Goal: Task Accomplishment & Management: Manage account settings

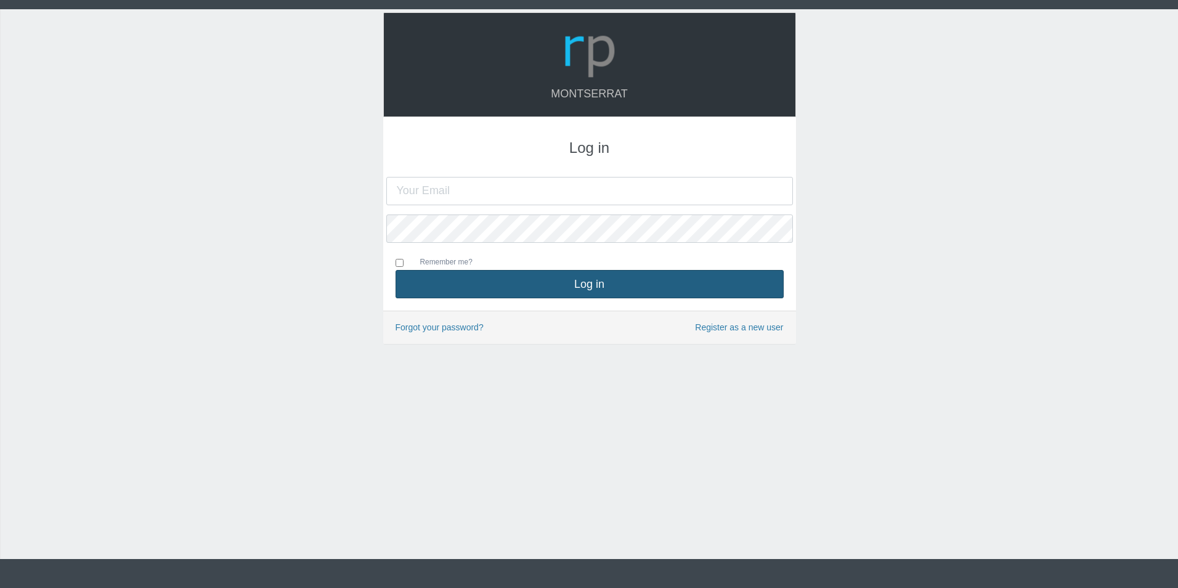
type input "[PERSON_NAME][EMAIL_ADDRESS][PERSON_NAME][DOMAIN_NAME]"
click at [486, 282] on button "Log in" at bounding box center [590, 284] width 388 height 28
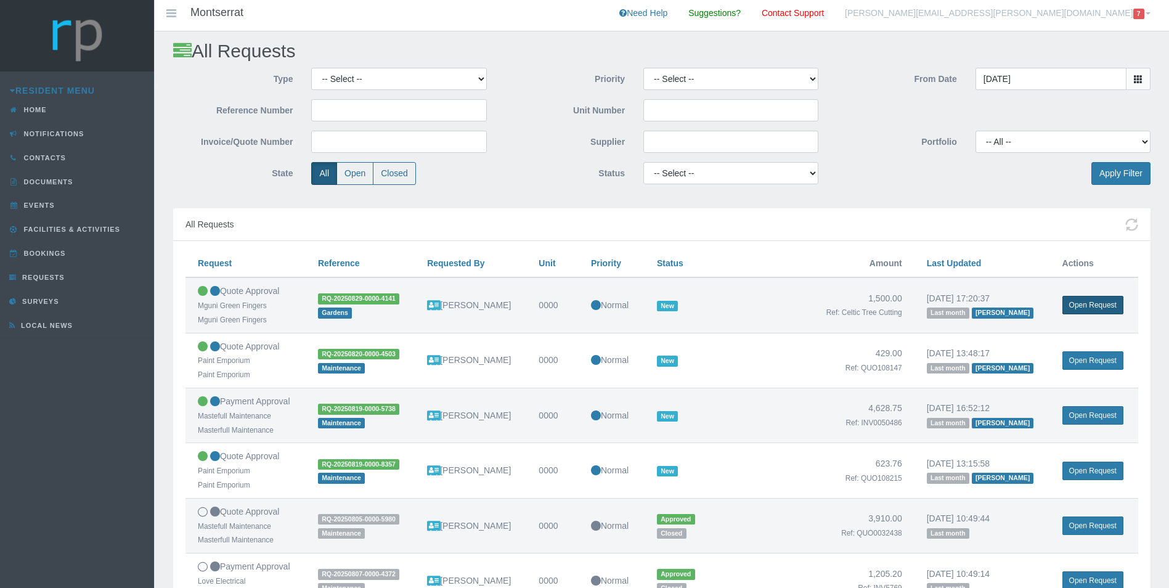
click at [1067, 301] on link "Open Request" at bounding box center [1092, 305] width 61 height 18
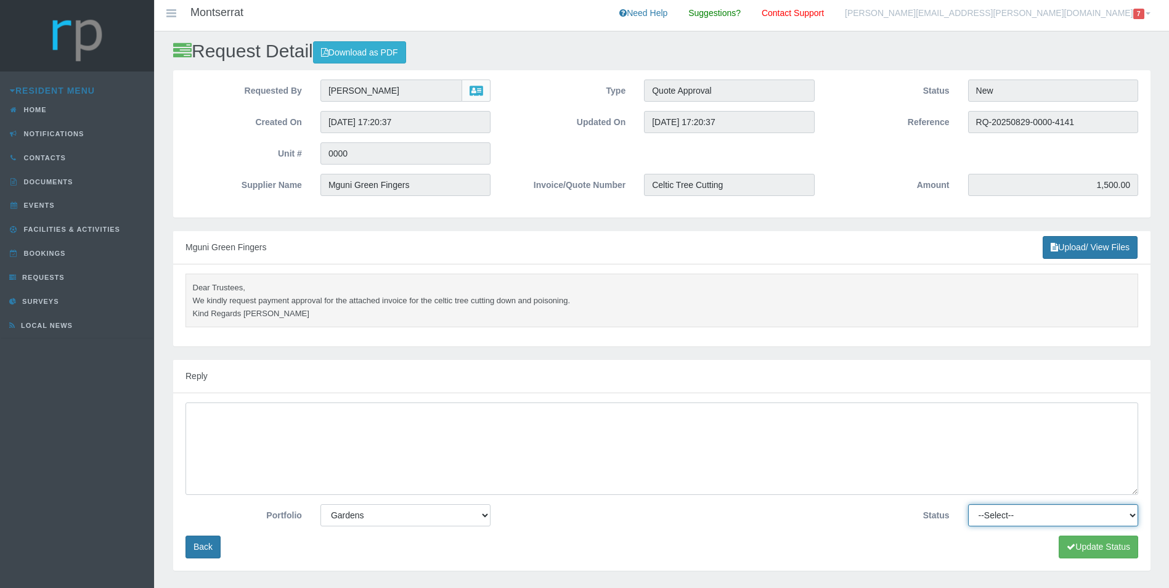
click at [1001, 515] on select "--Select-- Approved Cancelled Completed Declined More information required New …" at bounding box center [1053, 515] width 170 height 22
select select "APPROVED"
click at [968, 505] on select "--Select-- Approved Cancelled Completed Declined More information required New …" at bounding box center [1053, 515] width 170 height 22
click at [1093, 547] on button "Update Status" at bounding box center [1098, 546] width 79 height 23
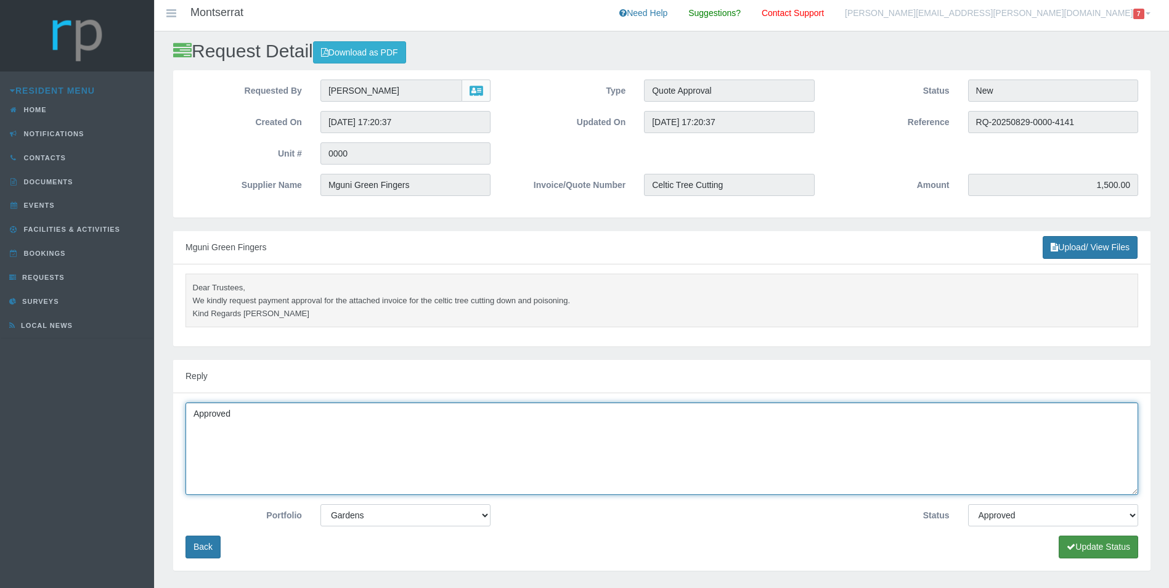
type textarea "Approved"
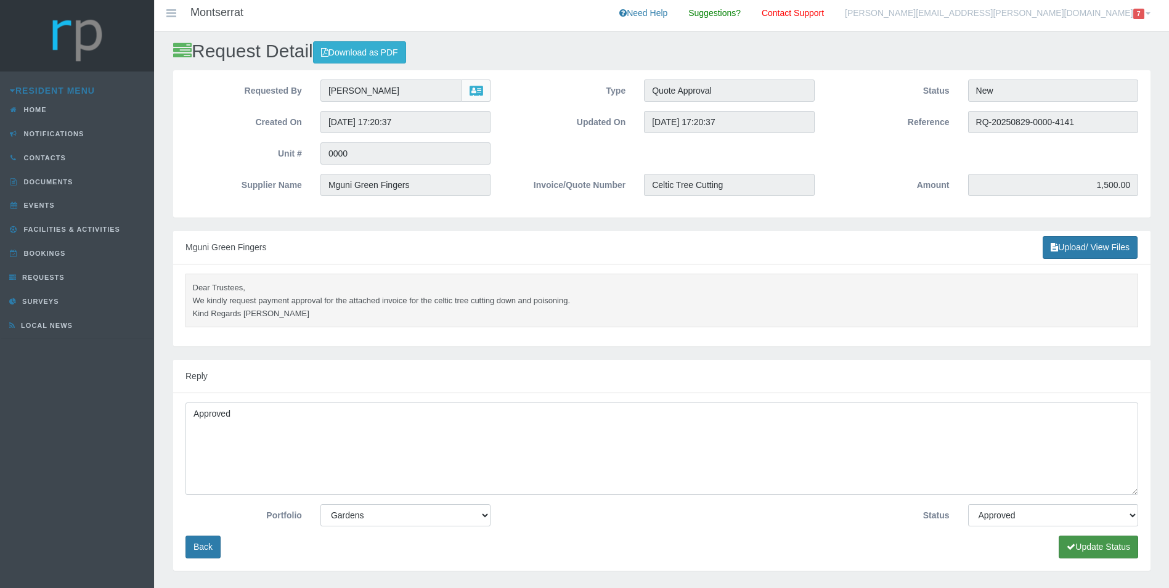
click at [1089, 548] on button "Update Status" at bounding box center [1098, 546] width 79 height 23
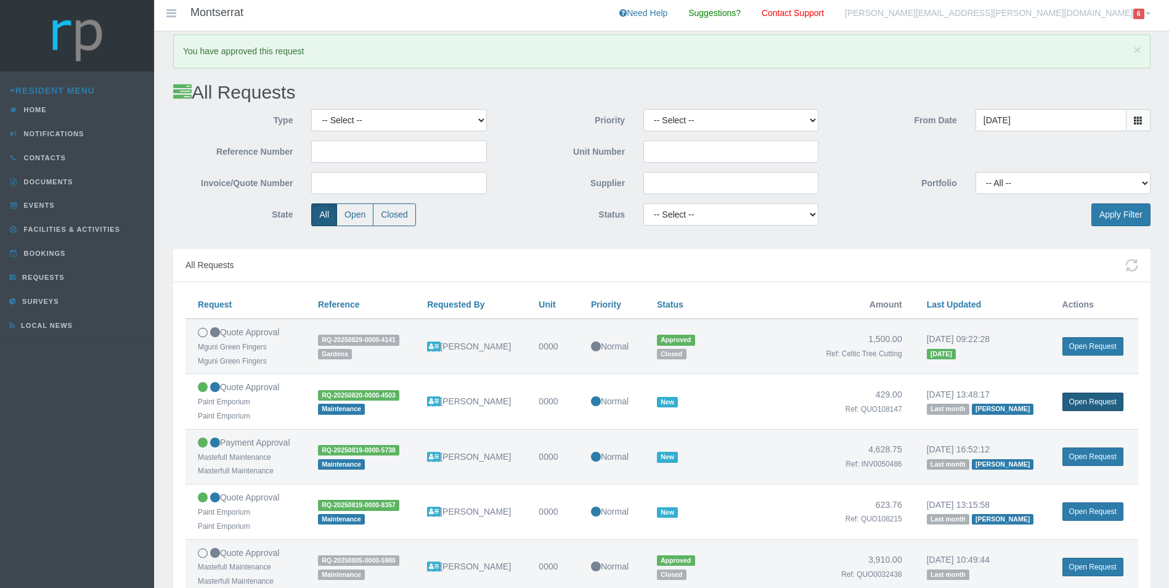
click at [1077, 400] on link "Open Request" at bounding box center [1092, 402] width 61 height 18
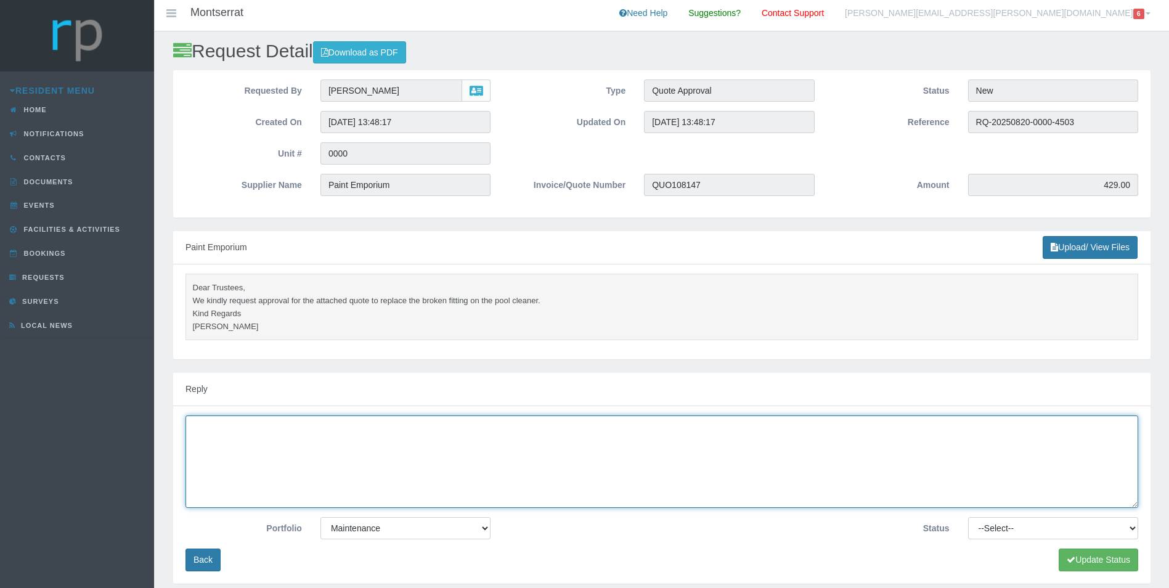
click at [422, 492] on textarea at bounding box center [661, 461] width 953 height 93
type textarea "Approved"
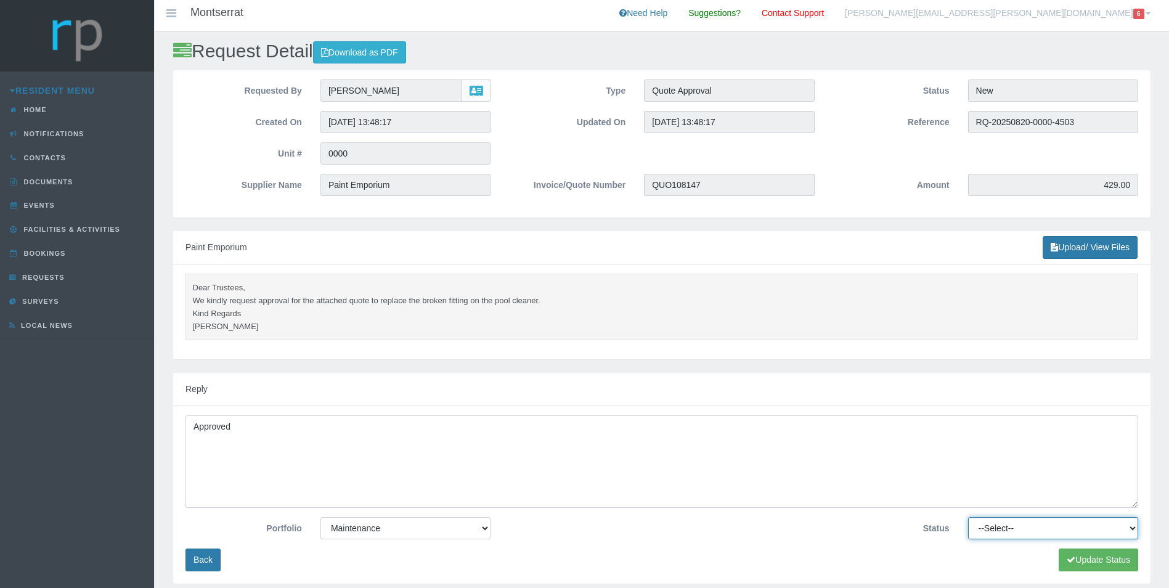
click at [1034, 532] on select "--Select-- Approved Cancelled Completed Declined More information required New …" at bounding box center [1053, 528] width 170 height 22
select select "APPROVED"
click at [968, 518] on select "--Select-- Approved Cancelled Completed Declined More information required New …" at bounding box center [1053, 528] width 170 height 22
click at [1099, 560] on button "Update Status" at bounding box center [1098, 559] width 79 height 23
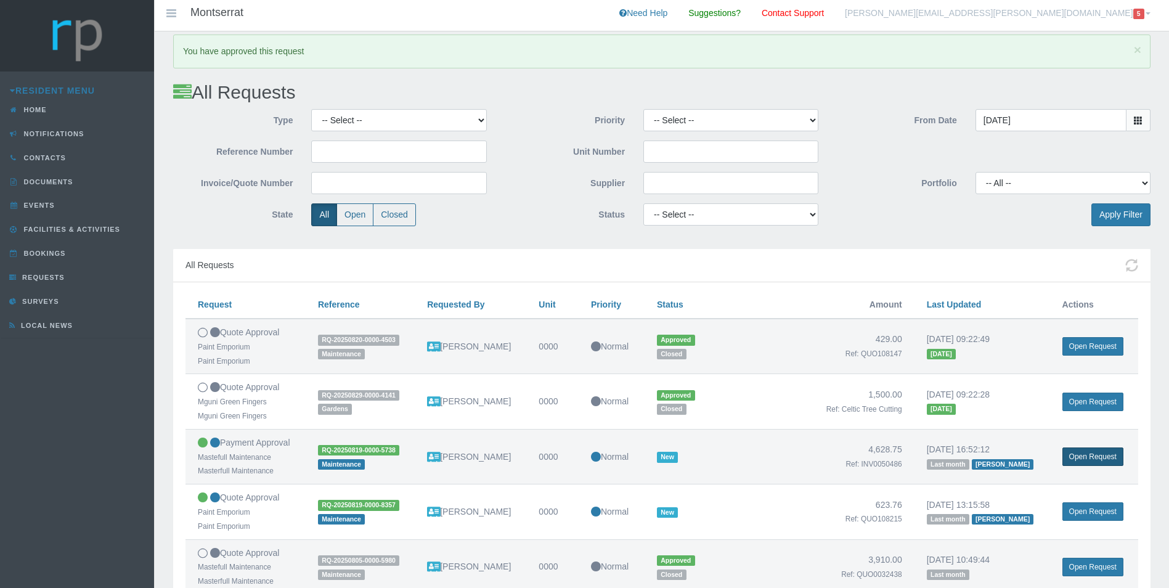
click at [1101, 455] on link "Open Request" at bounding box center [1092, 456] width 61 height 18
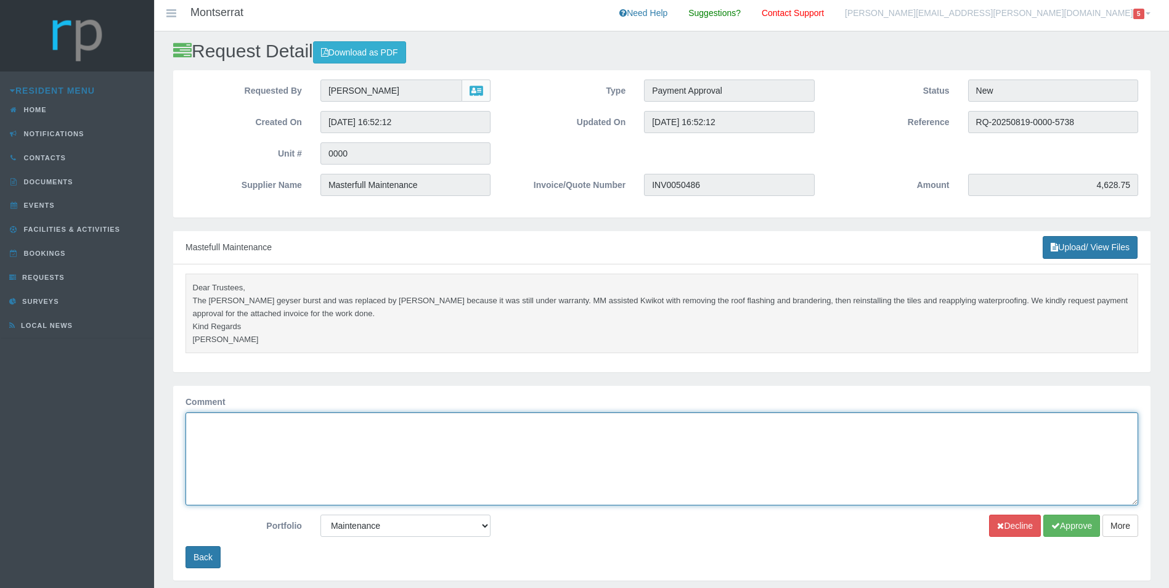
click at [332, 426] on textarea "Comment" at bounding box center [661, 458] width 953 height 93
type textarea "Approved"
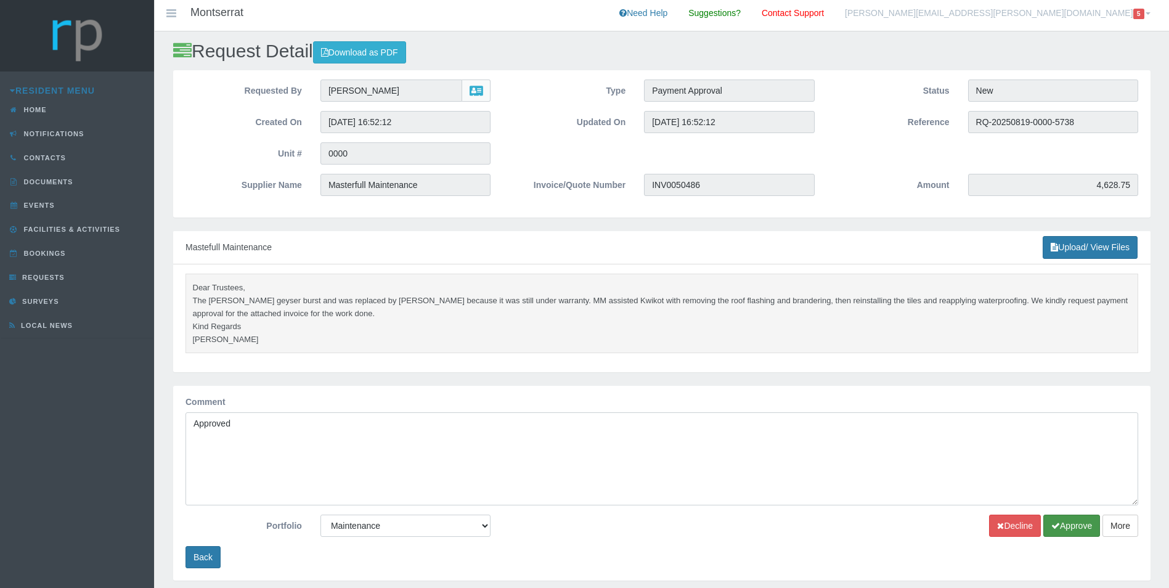
click at [1069, 524] on button "Approve" at bounding box center [1071, 526] width 57 height 23
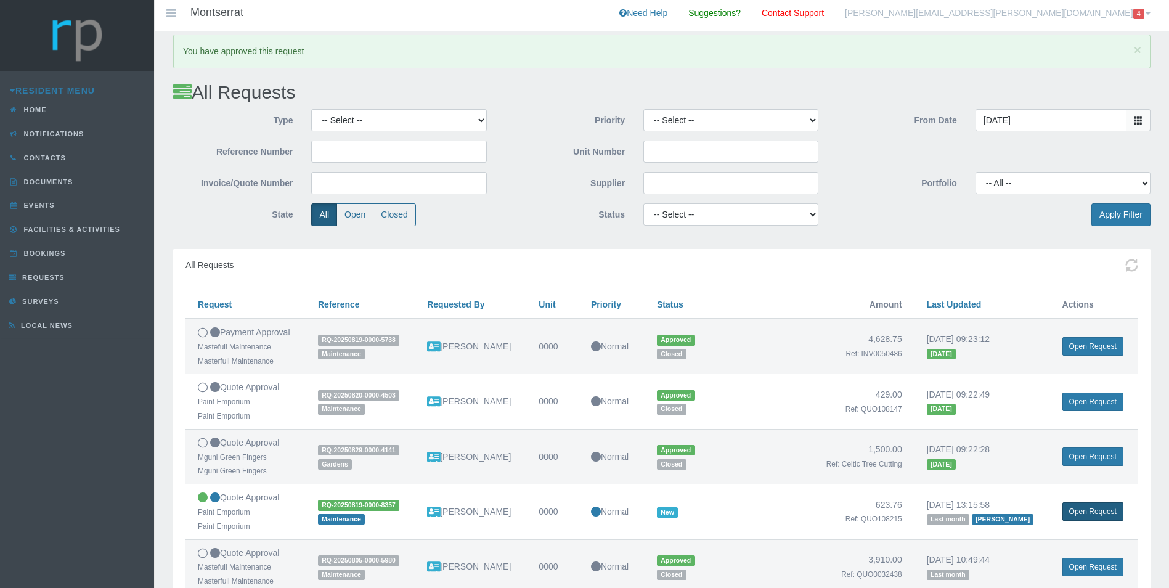
click at [1089, 511] on link "Open Request" at bounding box center [1092, 511] width 61 height 18
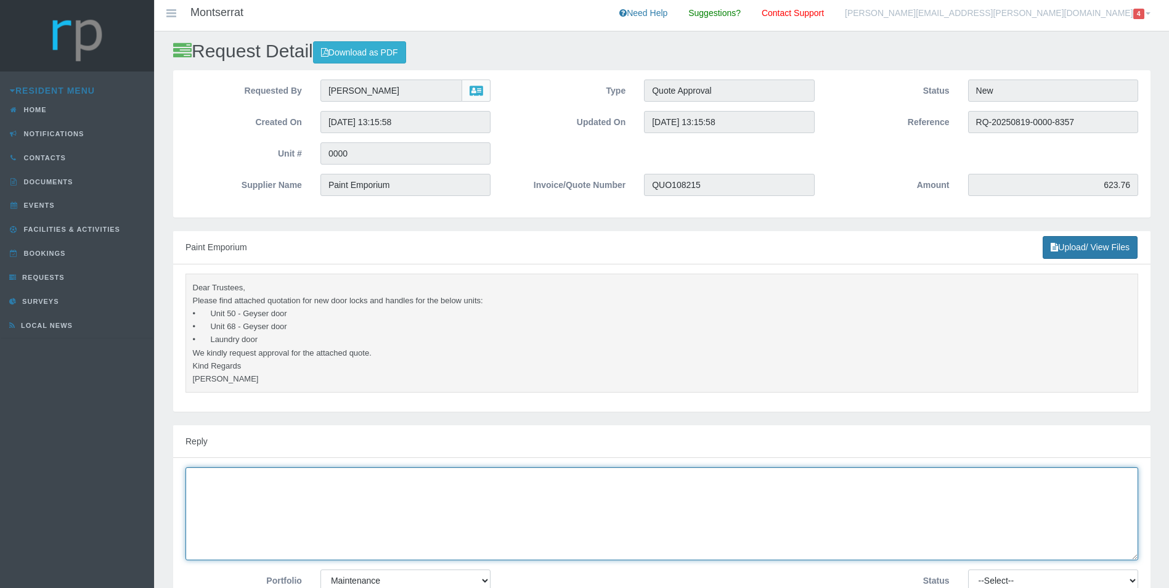
click at [236, 478] on textarea at bounding box center [661, 513] width 953 height 93
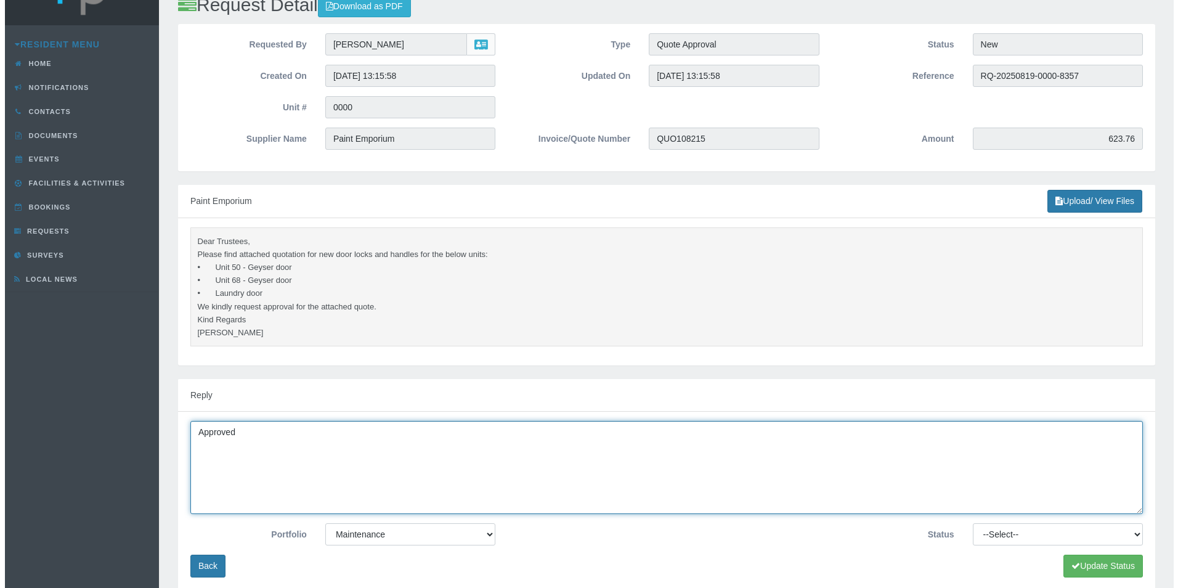
scroll to position [123, 0]
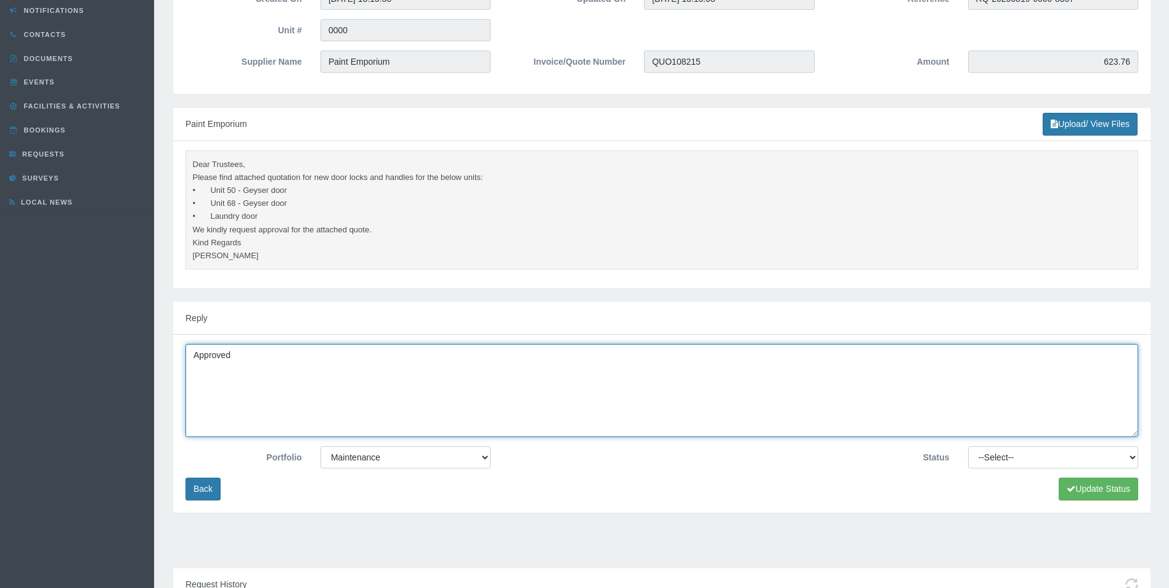
type textarea "Approved"
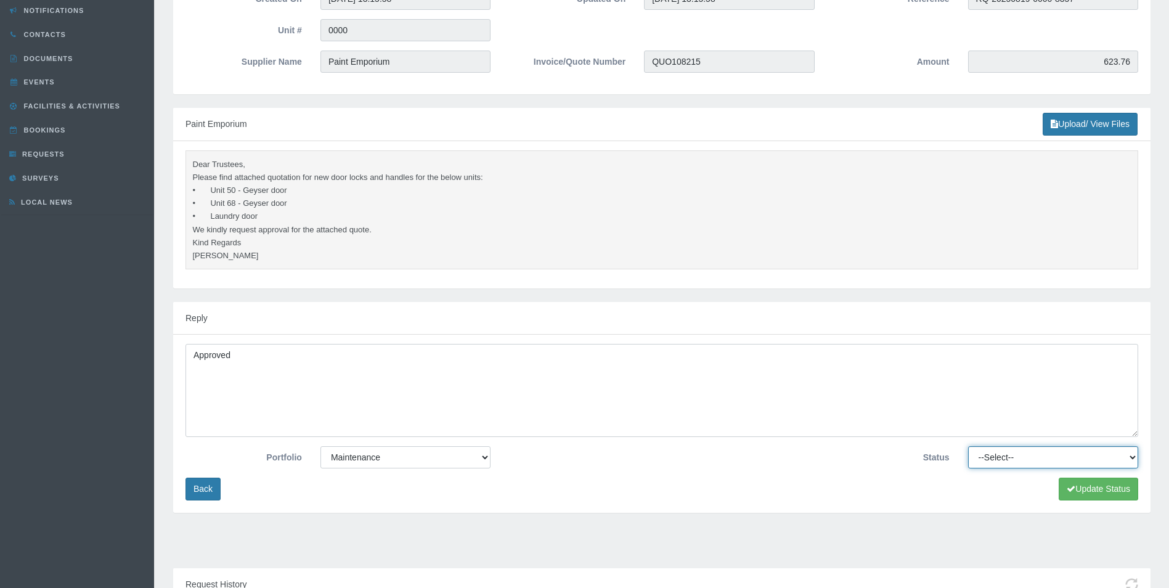
click at [1009, 457] on select "--Select-- Approved Cancelled Completed Declined More information required New …" at bounding box center [1053, 457] width 170 height 22
select select "APPROVED"
click at [968, 447] on select "--Select-- Approved Cancelled Completed Declined More information required New …" at bounding box center [1053, 457] width 170 height 22
click at [1095, 488] on button "Update Status" at bounding box center [1098, 489] width 79 height 23
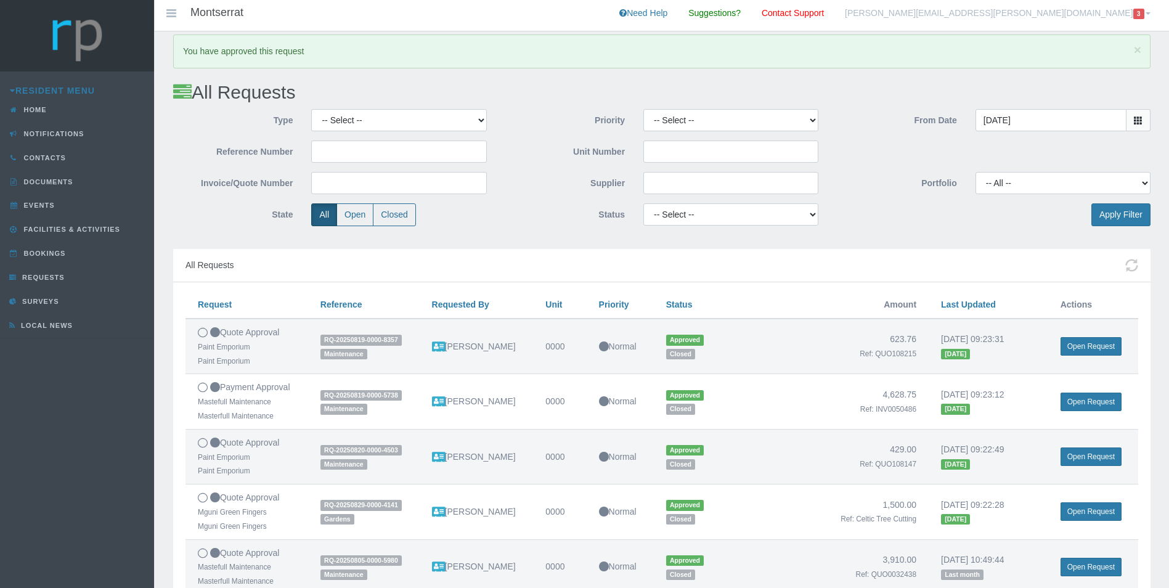
scroll to position [396, 0]
